Goal: Task Accomplishment & Management: Manage account settings

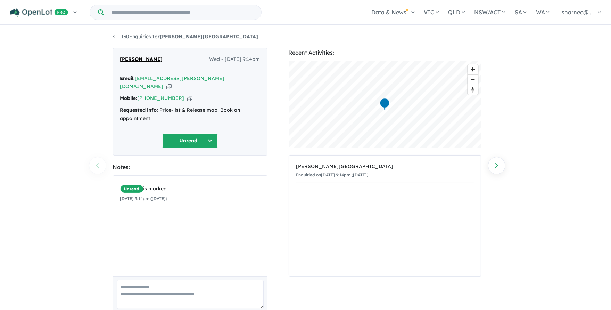
click at [123, 35] on link "130 Enquiries for Palomino - Armstrong Creek" at bounding box center [186, 36] width 146 height 6
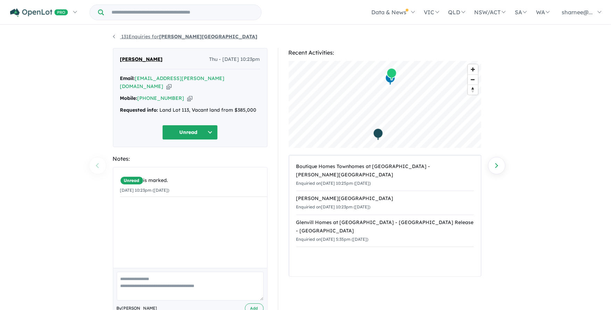
click at [142, 36] on link "131 Enquiries for [PERSON_NAME][GEOGRAPHIC_DATA]" at bounding box center [185, 36] width 145 height 6
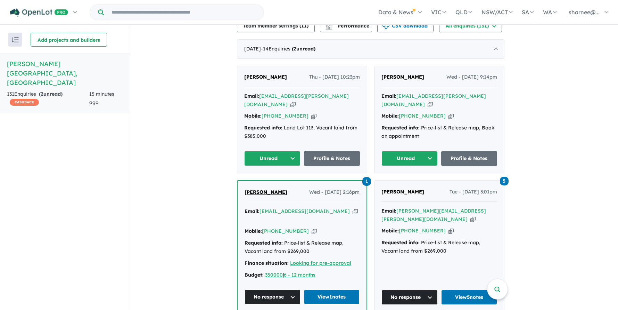
scroll to position [278, 0]
click at [348, 151] on link "Profile & Notes" at bounding box center [332, 158] width 56 height 15
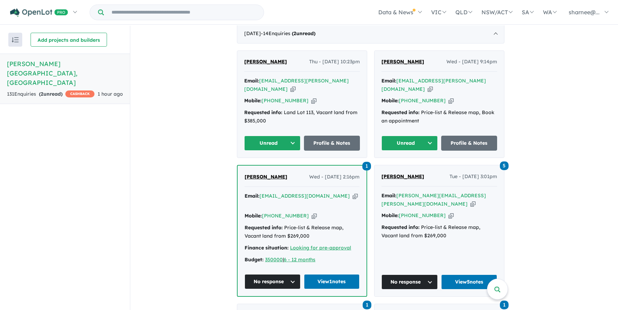
scroll to position [372, 0]
